Goal: Find specific page/section: Find specific page/section

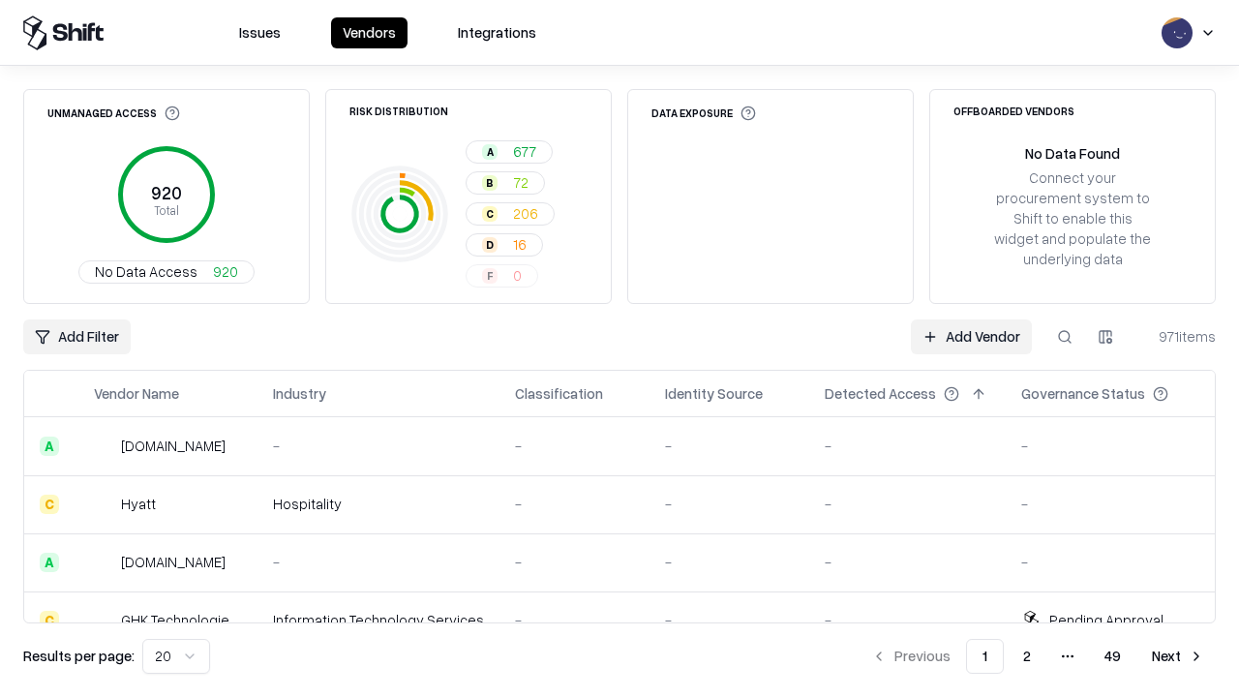
click at [619, 348] on div "Add Filter Add Vendor 971 items" at bounding box center [619, 336] width 1192 height 35
click at [76, 337] on html "Issues Vendors Integrations Unmanaged Access 920 Total No Data Access 920 Risk …" at bounding box center [619, 348] width 1239 height 697
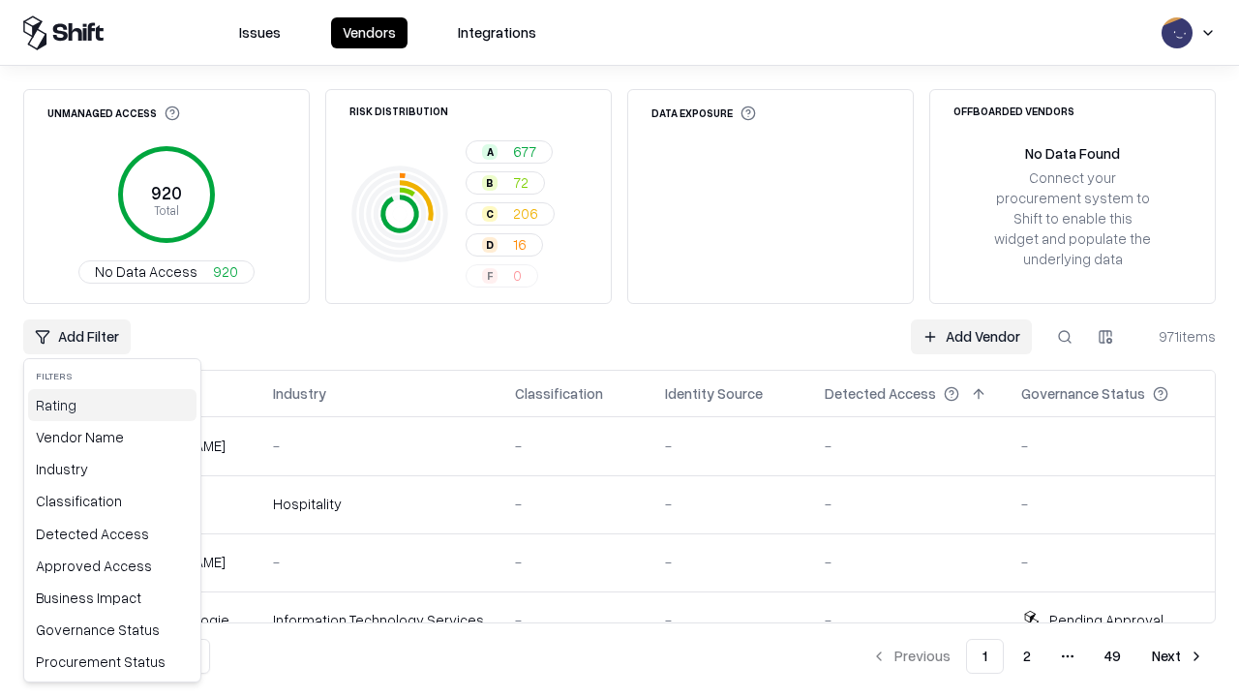
click at [112, 405] on div "Rating" at bounding box center [112, 405] width 168 height 32
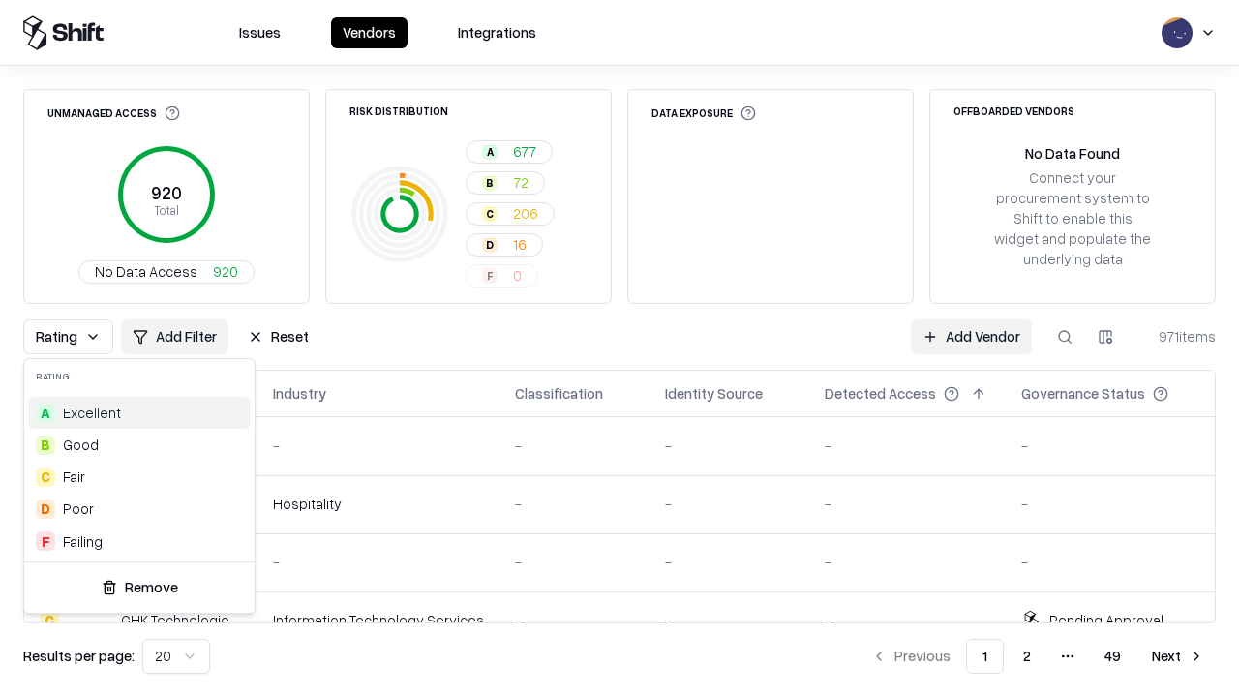
click at [619, 348] on html "Issues Vendors Integrations Unmanaged Access 920 Total No Data Access 920 Risk …" at bounding box center [619, 348] width 1239 height 697
click at [619, 348] on div "Rating Add Filter Reset Add Vendor 971 items" at bounding box center [619, 336] width 1192 height 35
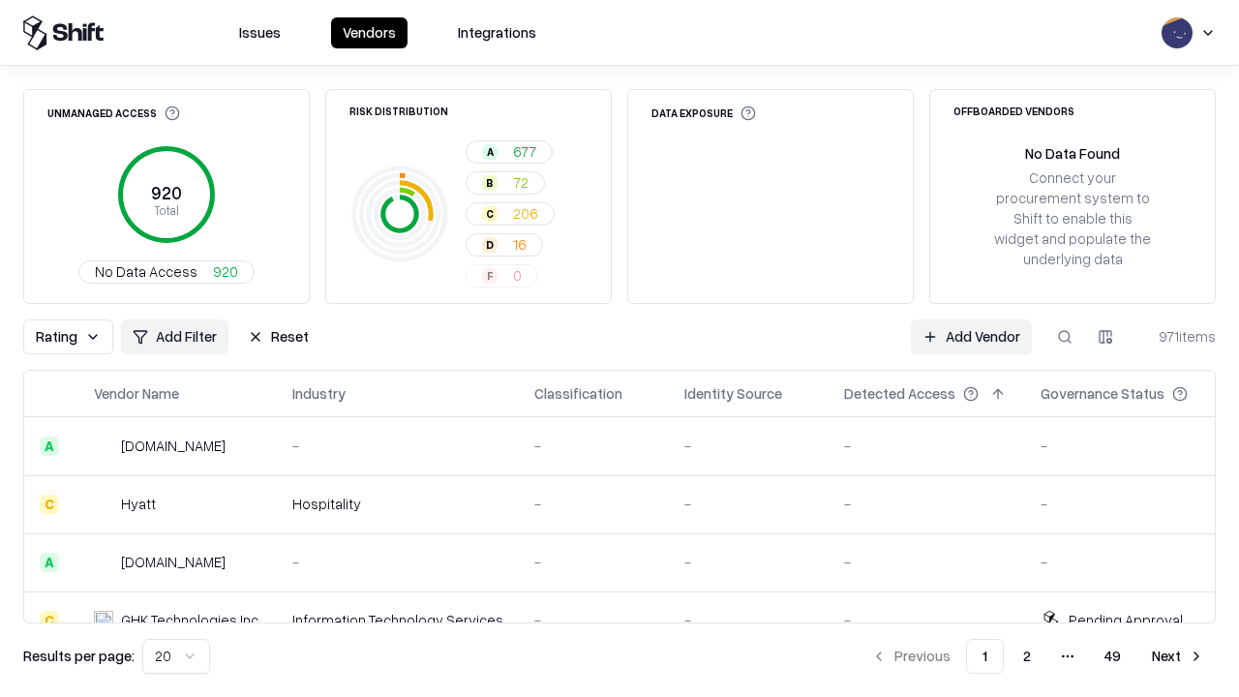
click at [278, 337] on button "Reset" at bounding box center [278, 336] width 84 height 35
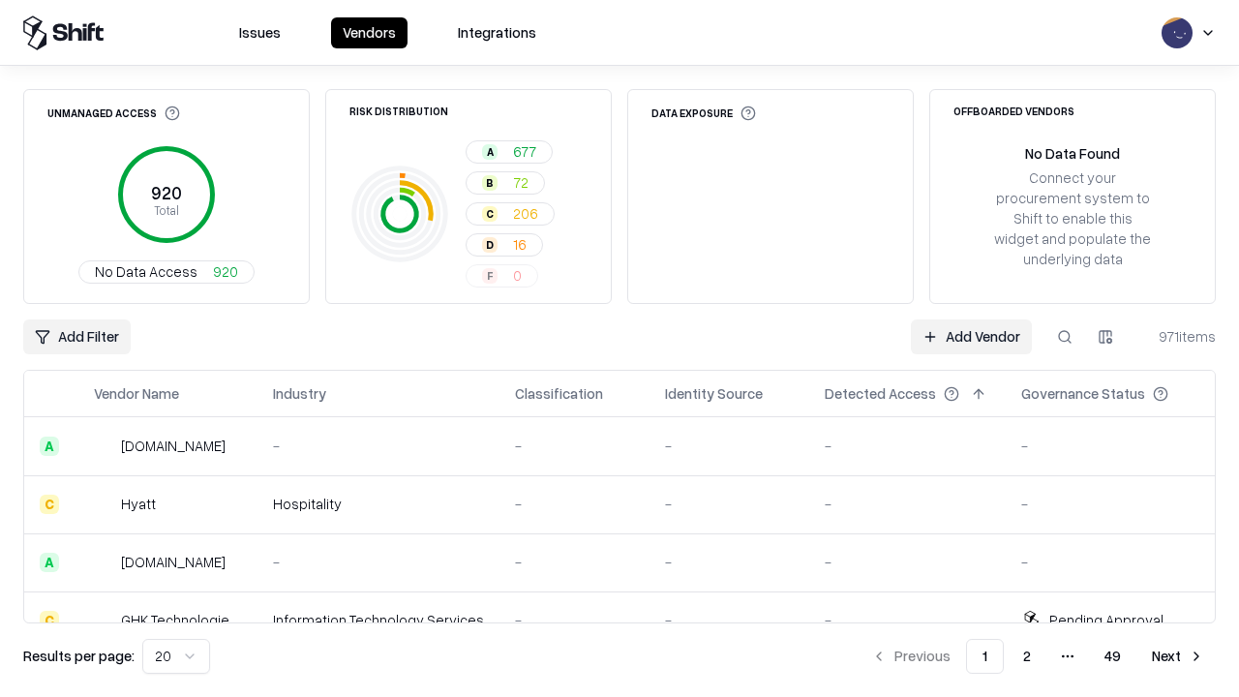
click at [619, 348] on div "Add Filter Add Vendor 971 items" at bounding box center [619, 336] width 1192 height 35
click at [76, 337] on html "Issues Vendors Integrations Unmanaged Access 920 Total No Data Access 920 Risk …" at bounding box center [619, 348] width 1239 height 697
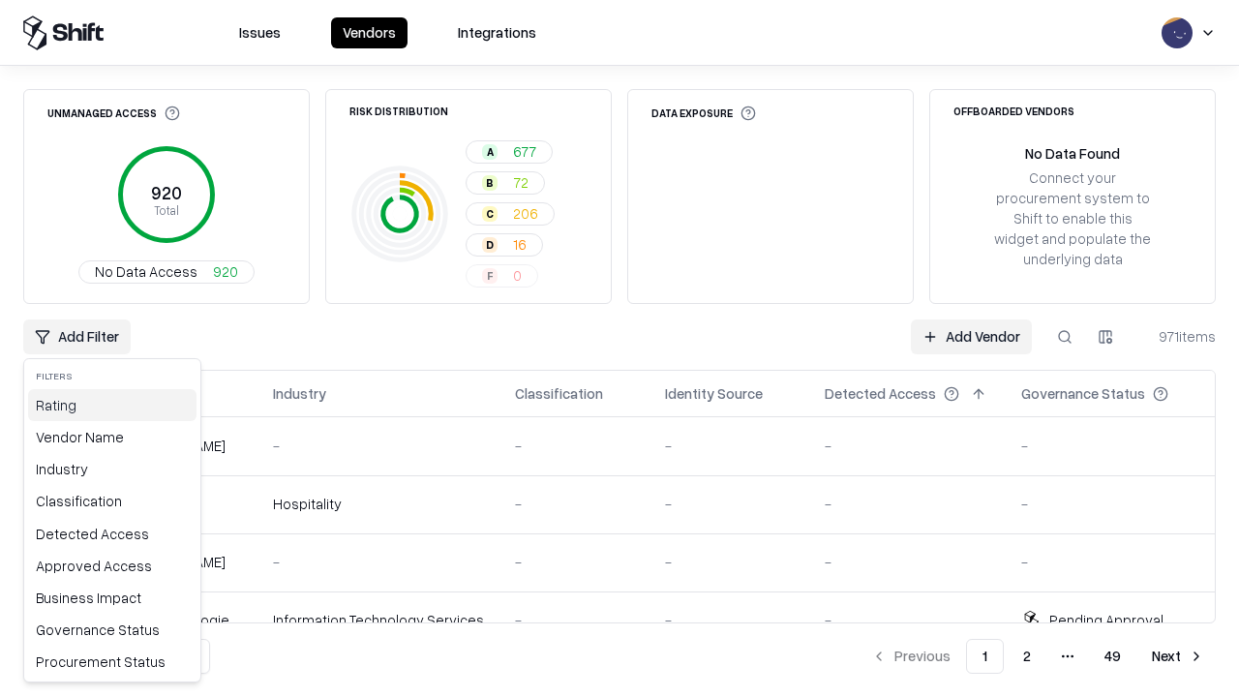
click at [112, 405] on div "Rating" at bounding box center [112, 405] width 168 height 32
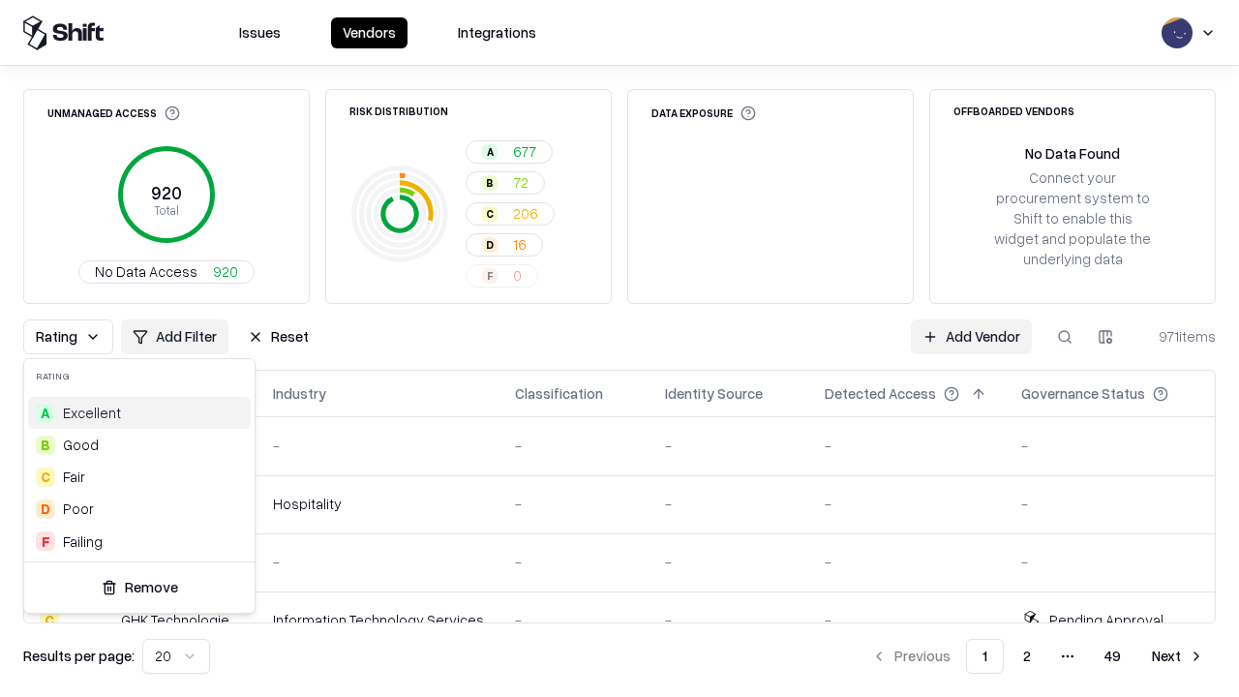
click at [139, 444] on div "B Good" at bounding box center [139, 445] width 223 height 32
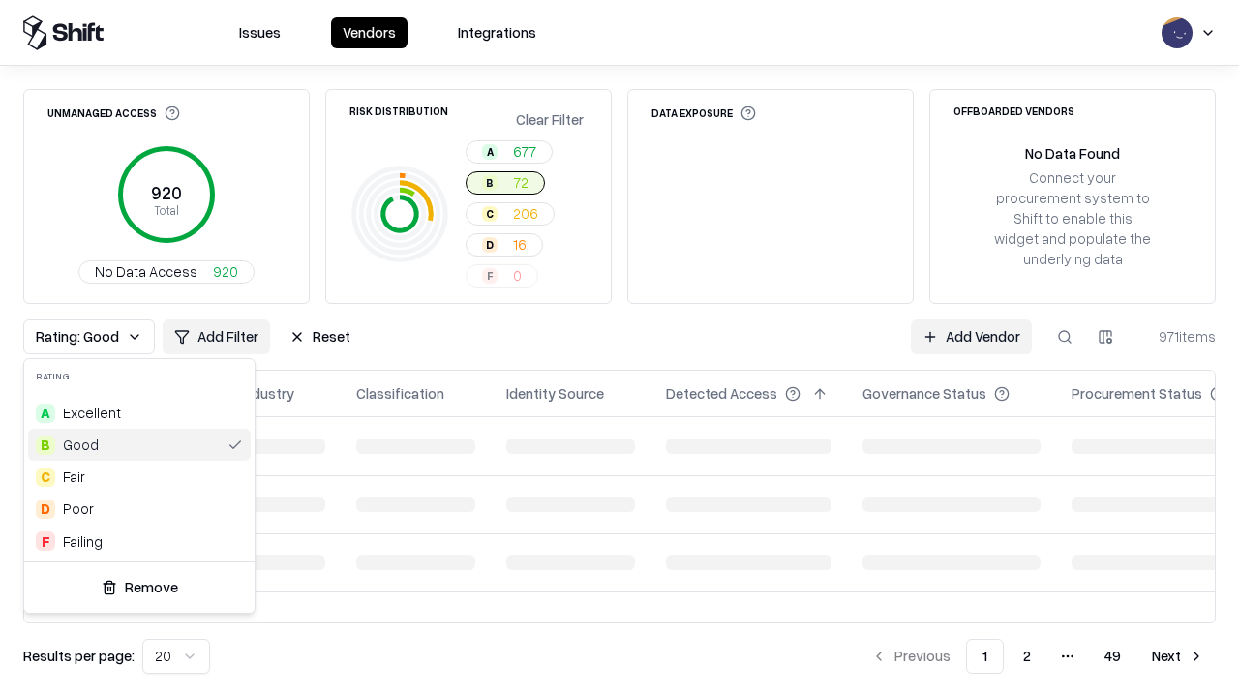
click at [619, 348] on html "Issues Vendors Integrations Unmanaged Access 920 Total No Data Access 920 Risk …" at bounding box center [619, 348] width 1239 height 697
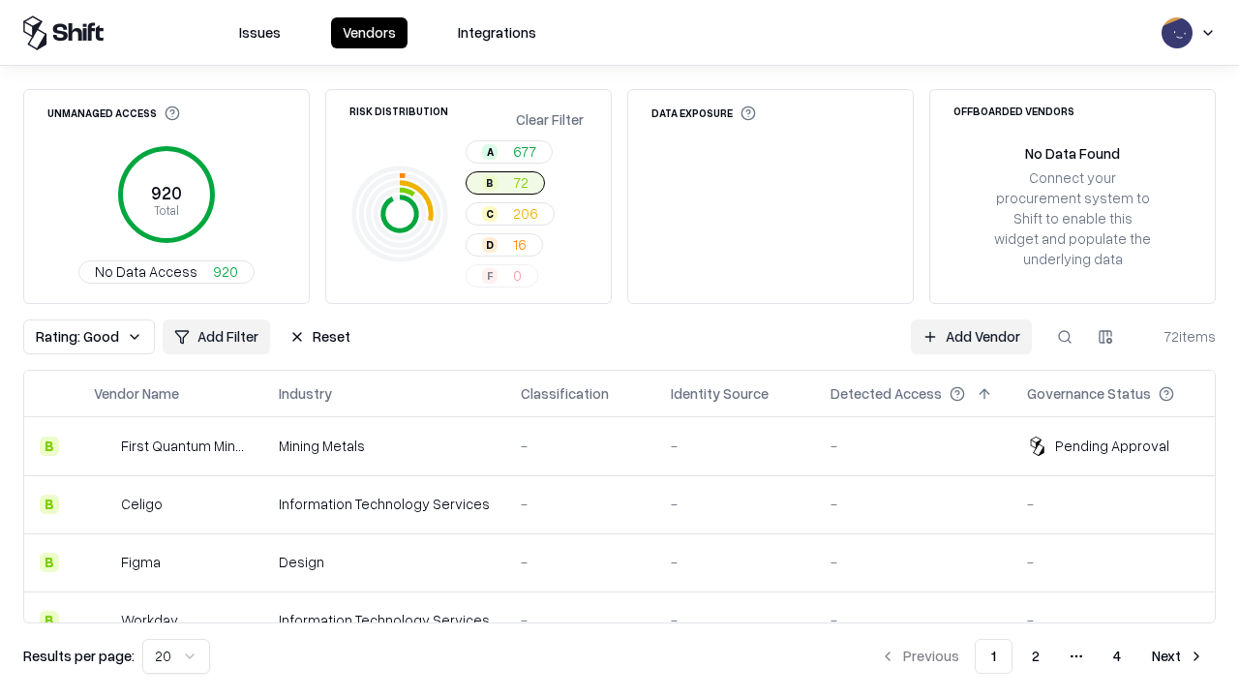
click at [619, 348] on div "Rating: Good Add Filter Reset Add Vendor 72 items" at bounding box center [619, 336] width 1192 height 35
click at [319, 337] on button "Reset" at bounding box center [320, 336] width 84 height 35
click at [619, 348] on div "Add Filter Add Vendor 72 items" at bounding box center [619, 336] width 1192 height 35
click at [76, 337] on html "Issues Vendors Integrations Unmanaged Access 920 Total No Data Access 920 Risk …" at bounding box center [619, 348] width 1239 height 697
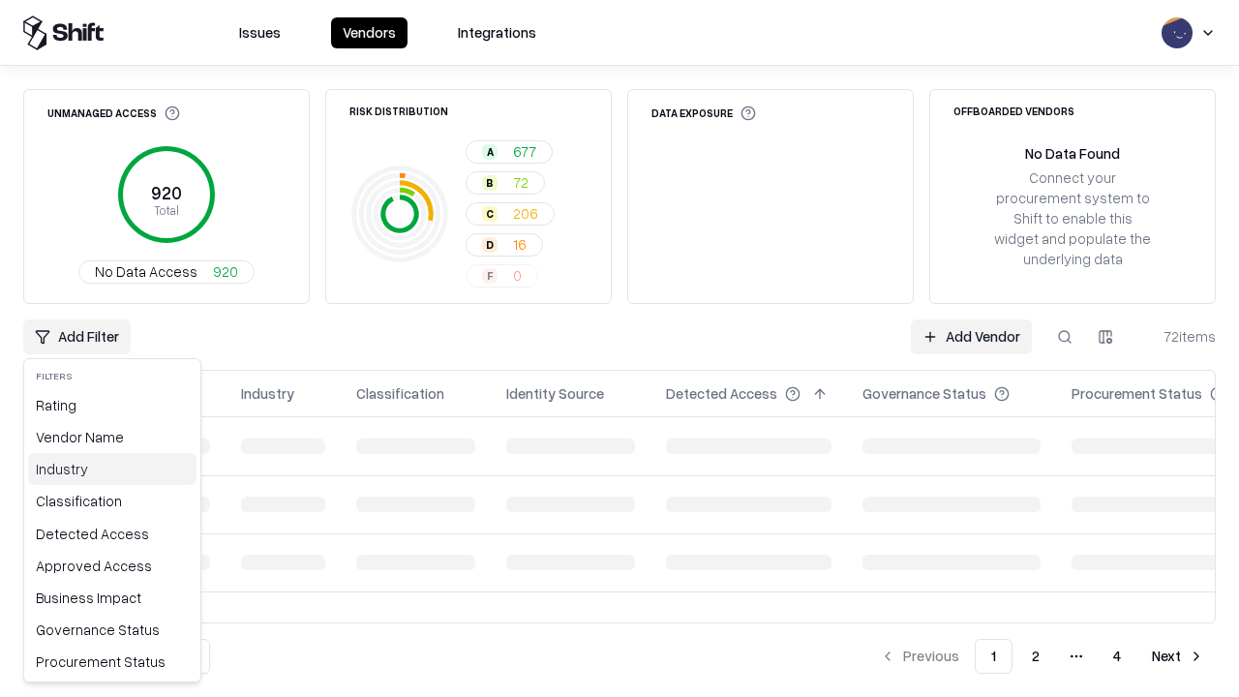
click at [112, 468] on div "Industry" at bounding box center [112, 469] width 168 height 32
